Goal: Check status: Check status

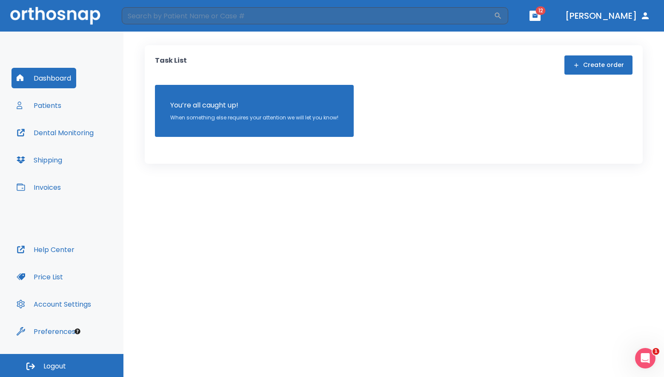
click at [41, 112] on button "Patients" at bounding box center [39, 105] width 55 height 20
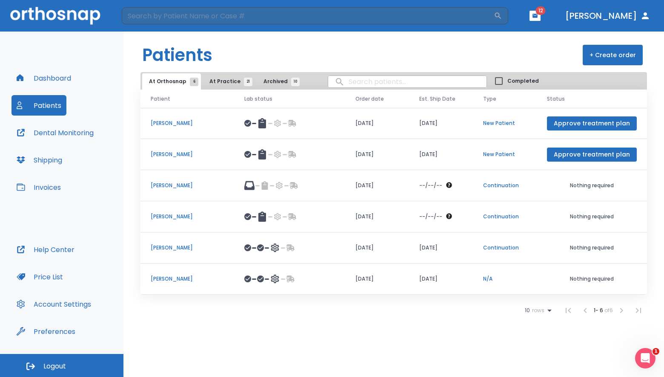
click at [183, 118] on td "[PERSON_NAME]" at bounding box center [188, 123] width 94 height 31
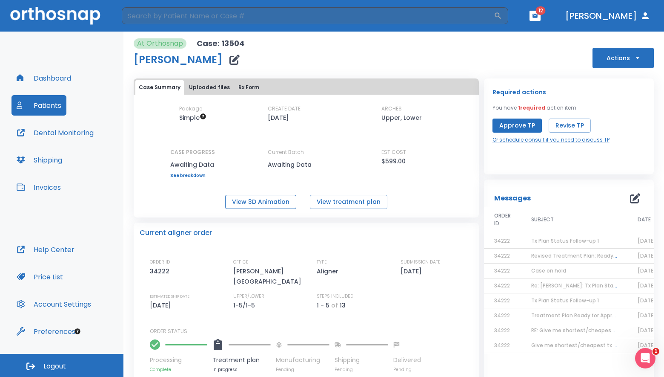
click at [261, 201] on button "View 3D Animation" at bounding box center [260, 202] width 71 height 14
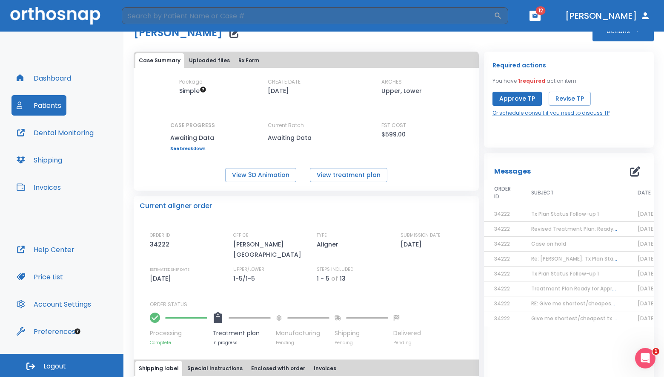
scroll to position [71, 0]
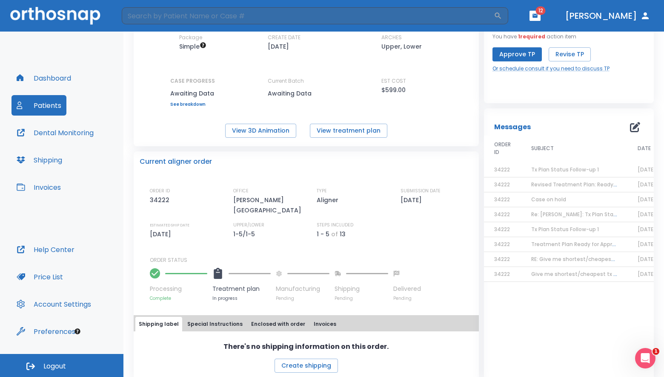
click at [561, 186] on span "Revised Treatment Plan: Ready for Approval" at bounding box center [589, 184] width 115 height 7
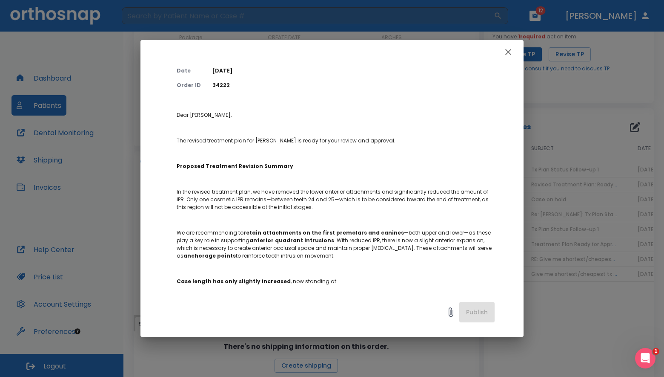
scroll to position [129, 0]
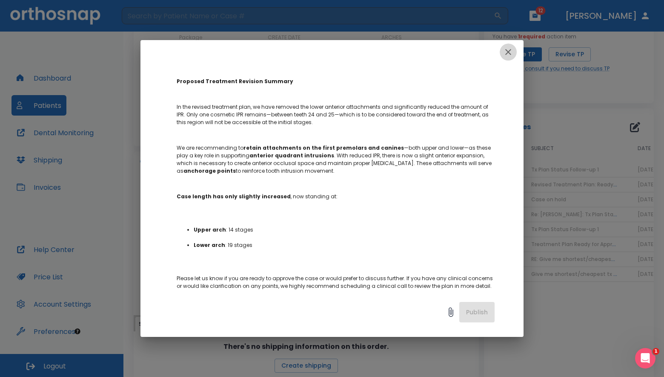
click at [514, 55] on button "button" at bounding box center [508, 51] width 17 height 17
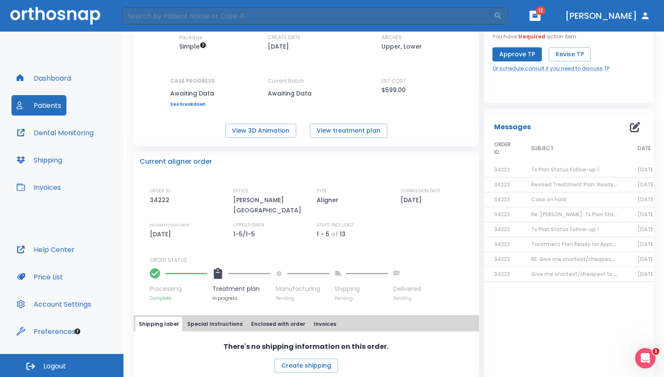
scroll to position [0, 0]
